Goal: Information Seeking & Learning: Learn about a topic

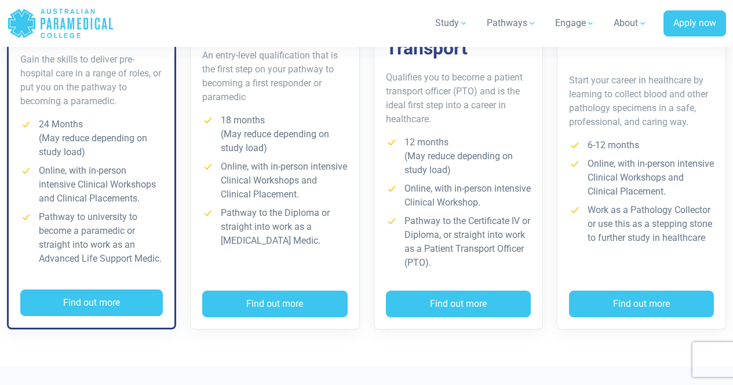
scroll to position [1023, 0]
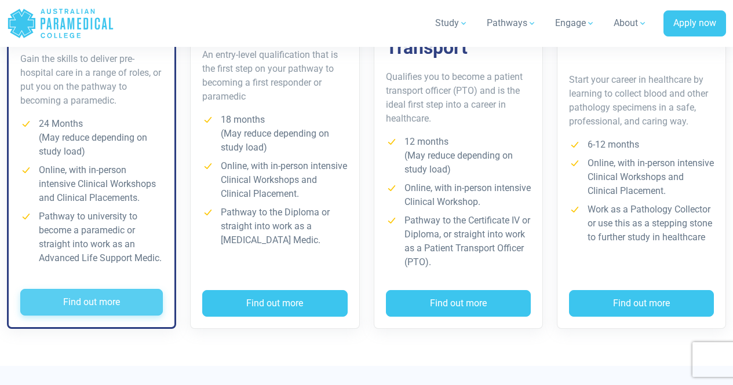
click at [110, 291] on button "Find out more" at bounding box center [91, 302] width 142 height 27
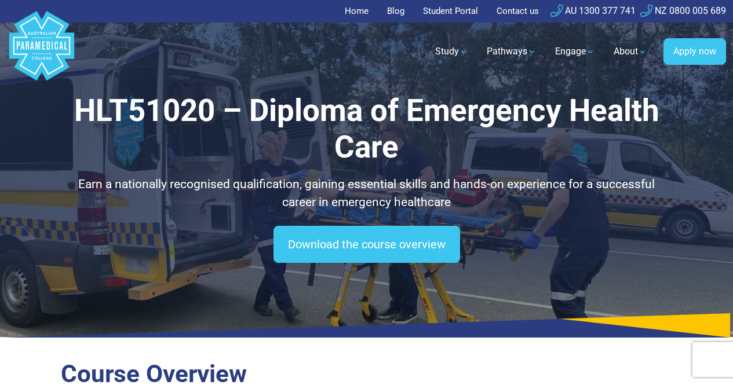
click at [110, 291] on div "HLT51020 – Diploma of Emergency Health Care Earn a nationally recognised qualif…" at bounding box center [366, 168] width 733 height 337
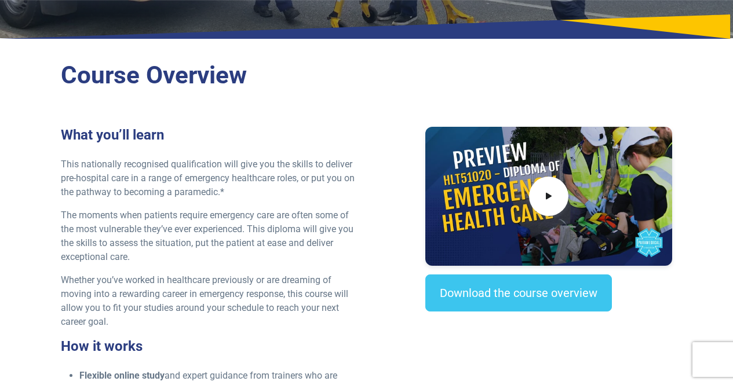
scroll to position [301, 0]
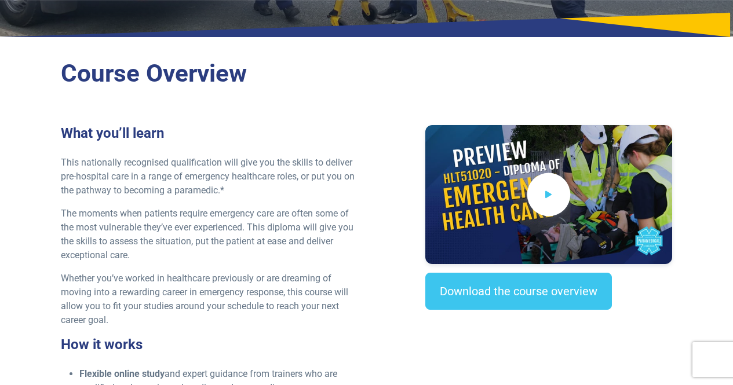
click at [558, 196] on span at bounding box center [548, 194] width 43 height 43
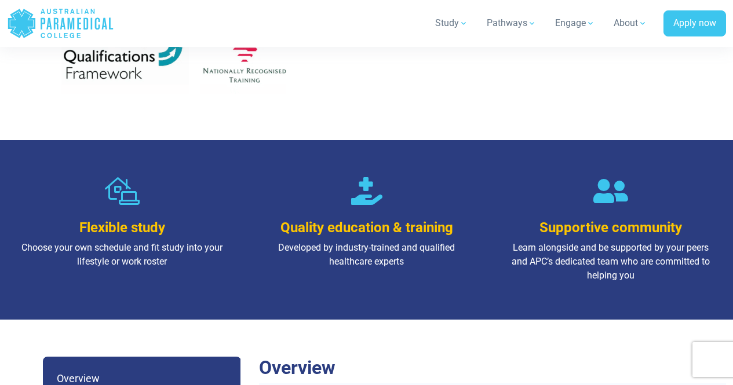
scroll to position [1042, 0]
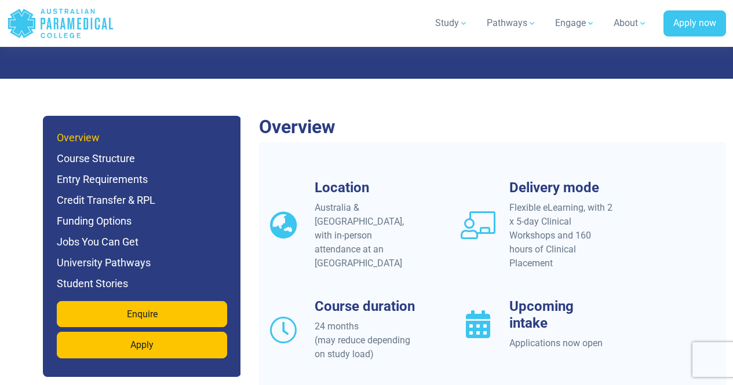
click at [93, 130] on h6 "Overview" at bounding box center [142, 138] width 170 height 16
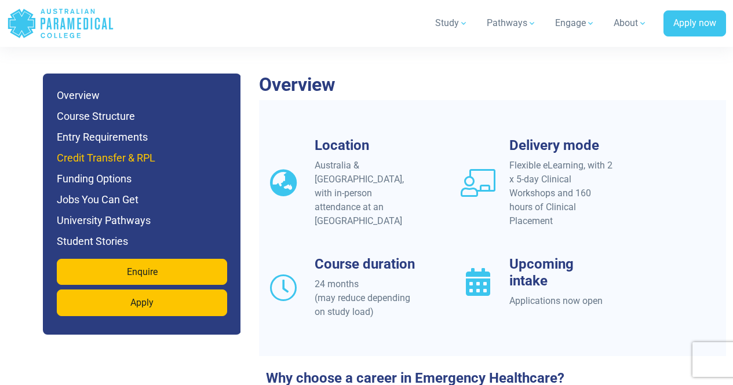
scroll to position [1086, 0]
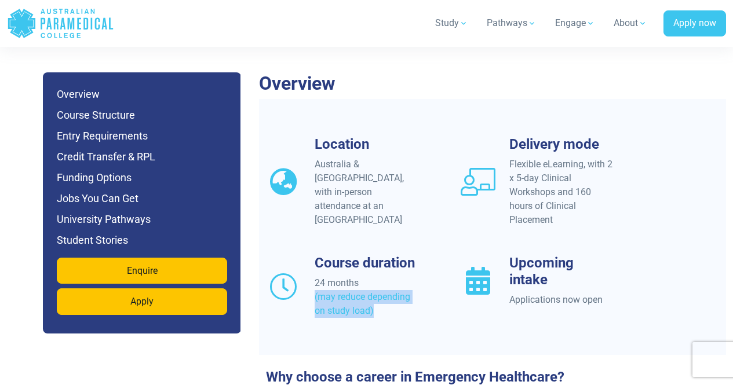
drag, startPoint x: 311, startPoint y: 281, endPoint x: 379, endPoint y: 296, distance: 70.0
click at [379, 296] on div "Course duration 24 months (may reduce depending on study load)" at bounding box center [356, 286] width 181 height 63
click at [382, 295] on div "24 months (may reduce depending on study load)" at bounding box center [366, 297] width 104 height 42
click at [555, 259] on h3 "Upcoming intake" at bounding box center [561, 272] width 104 height 34
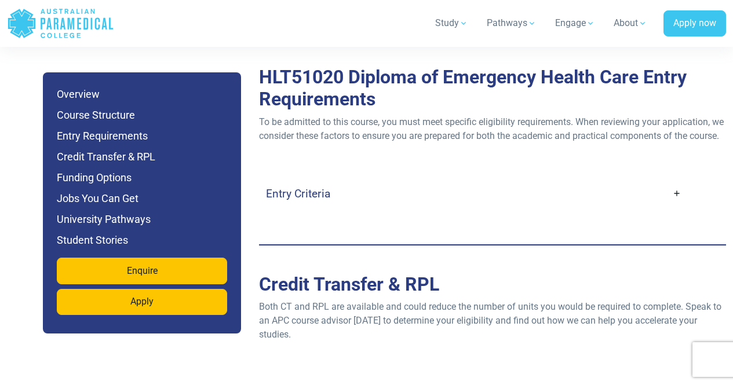
scroll to position [3228, 0]
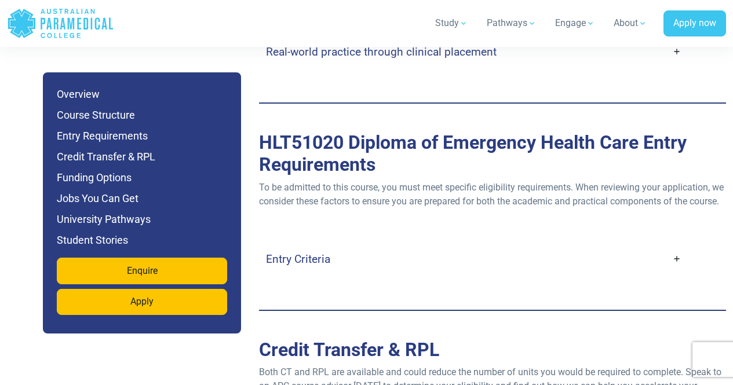
click at [675, 246] on link "Entry Criteria" at bounding box center [473, 259] width 415 height 27
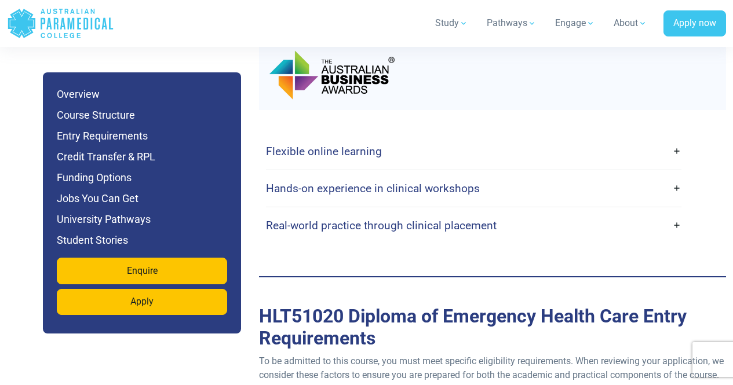
scroll to position [2997, 0]
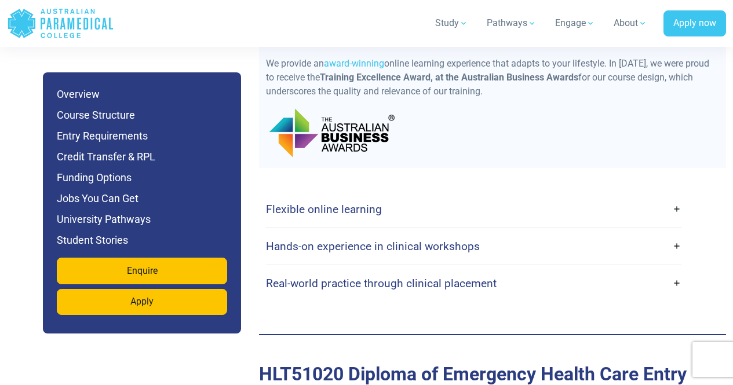
click at [364, 203] on h4 "Flexible online learning" at bounding box center [324, 209] width 116 height 13
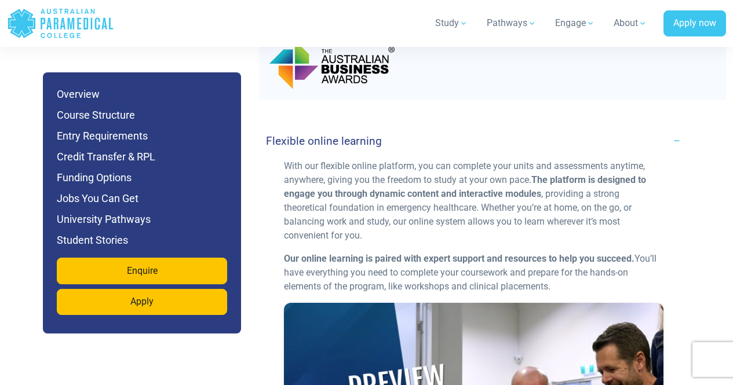
scroll to position [3171, 0]
